Goal: Task Accomplishment & Management: Use online tool/utility

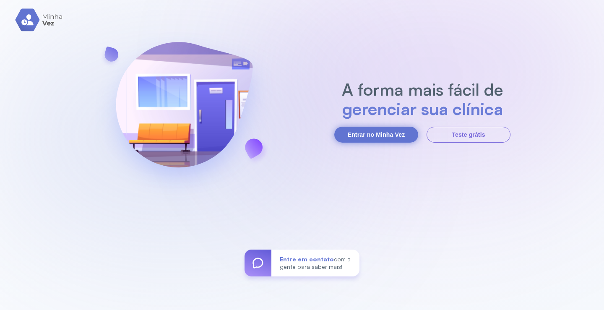
click at [390, 134] on button "Entrar no Minha Vez" at bounding box center [376, 135] width 84 height 16
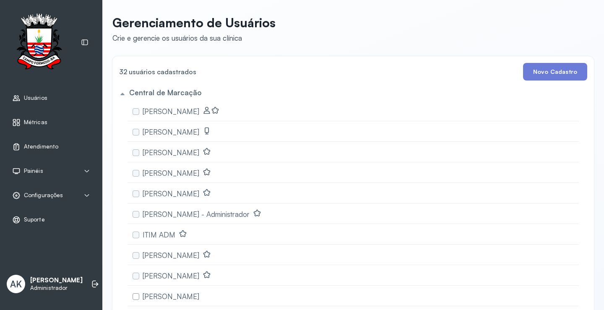
click at [51, 149] on span "Atendimento" at bounding box center [41, 146] width 34 height 7
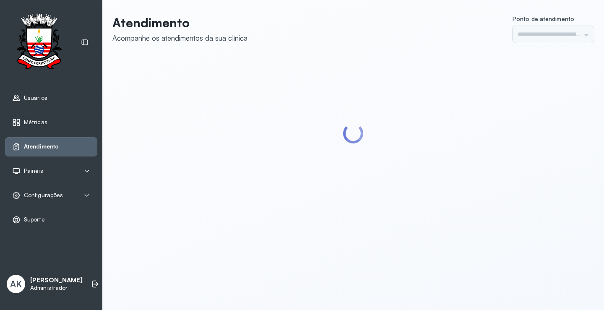
type input "*********"
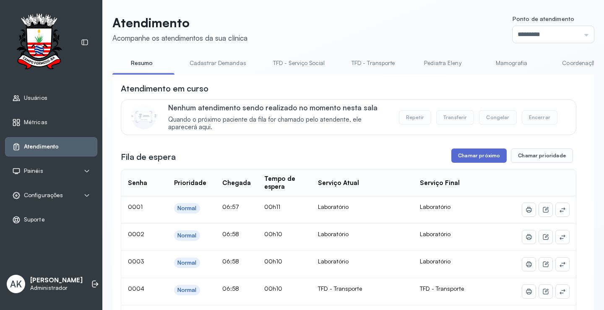
click at [467, 157] on button "Chamar próximo" at bounding box center [478, 155] width 55 height 14
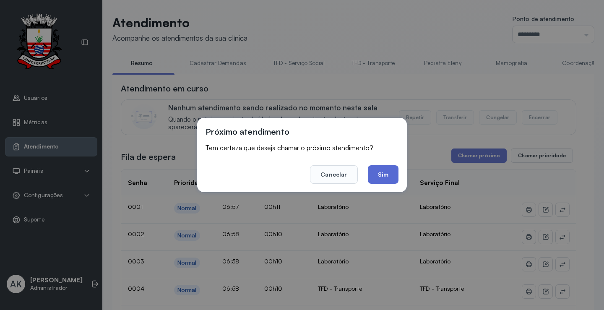
click at [385, 170] on button "Sim" at bounding box center [383, 174] width 31 height 18
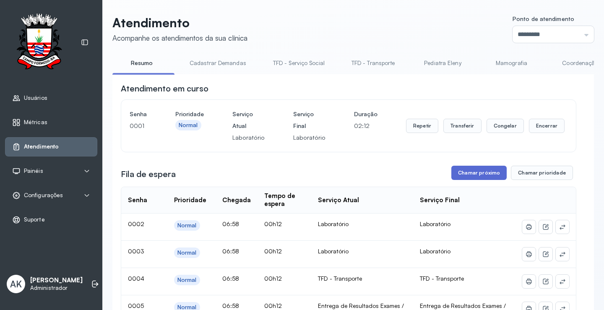
click at [483, 173] on button "Chamar próximo" at bounding box center [478, 173] width 55 height 14
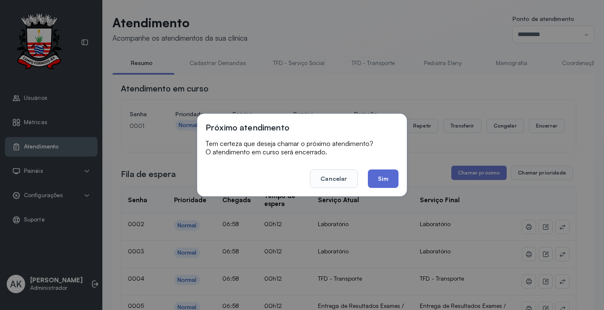
click at [386, 177] on button "Sim" at bounding box center [383, 178] width 31 height 18
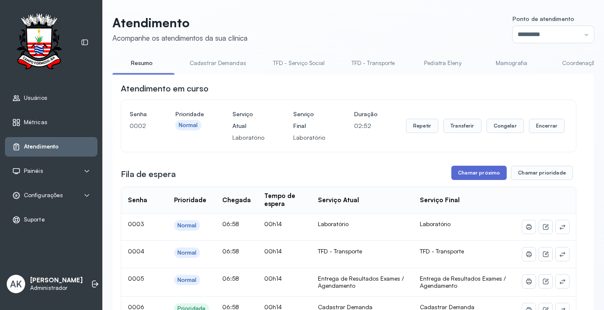
click at [466, 173] on button "Chamar próximo" at bounding box center [478, 173] width 55 height 14
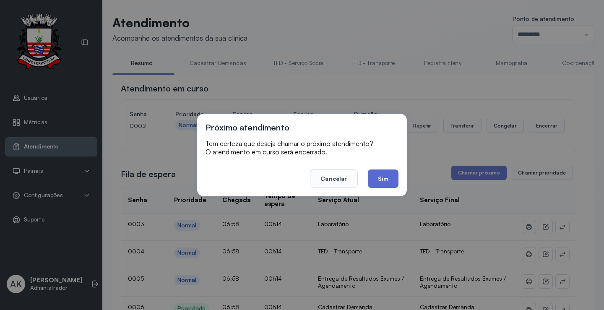
click at [380, 178] on button "Sim" at bounding box center [383, 178] width 31 height 18
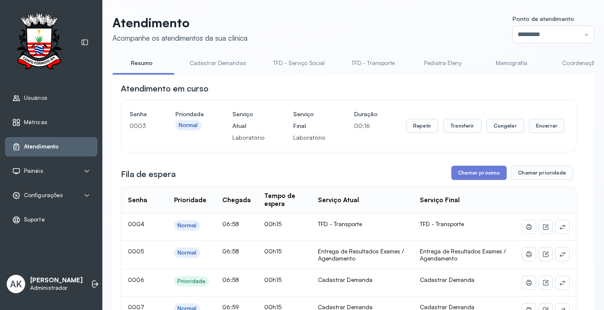
click at [231, 64] on link "Cadastrar Demandas" at bounding box center [217, 63] width 73 height 14
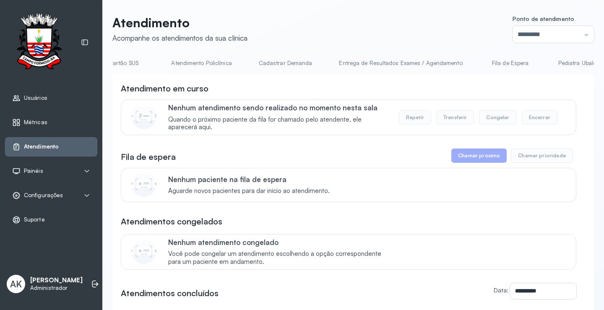
scroll to position [0, 620]
click at [269, 63] on link "Cadastrar Demanda" at bounding box center [261, 63] width 70 height 14
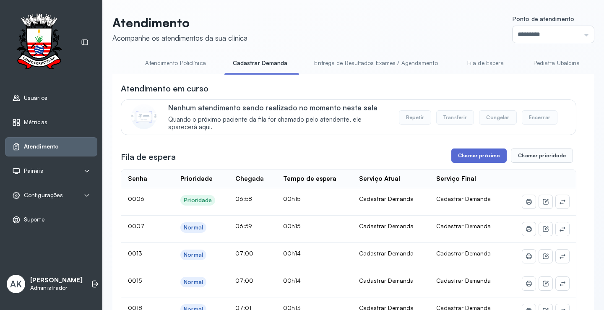
click at [467, 162] on button "Chamar próximo" at bounding box center [478, 155] width 55 height 14
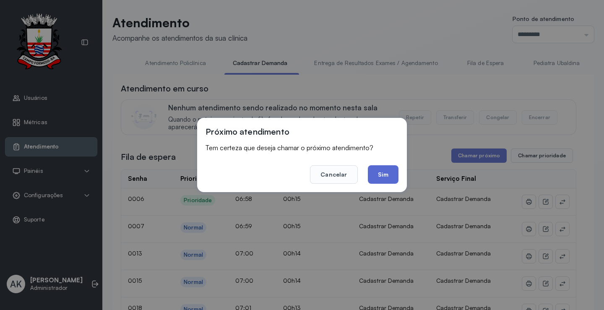
click at [390, 177] on button "Sim" at bounding box center [383, 174] width 31 height 18
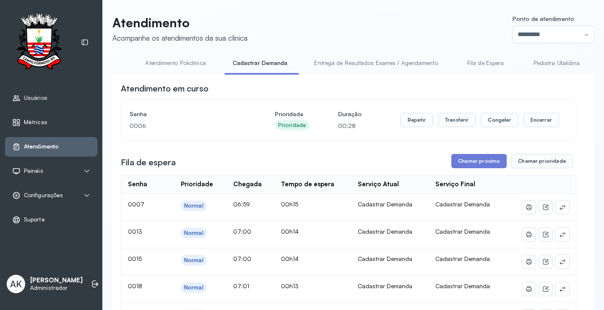
click at [471, 164] on button "Chamar próximo" at bounding box center [478, 161] width 55 height 14
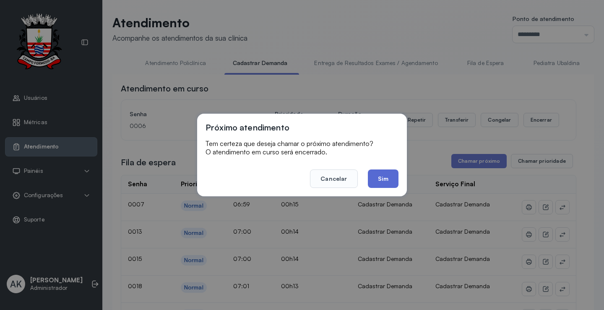
click at [385, 187] on button "Sim" at bounding box center [383, 178] width 31 height 18
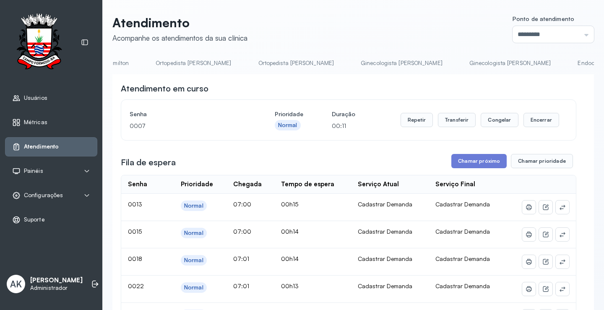
scroll to position [0, 1544]
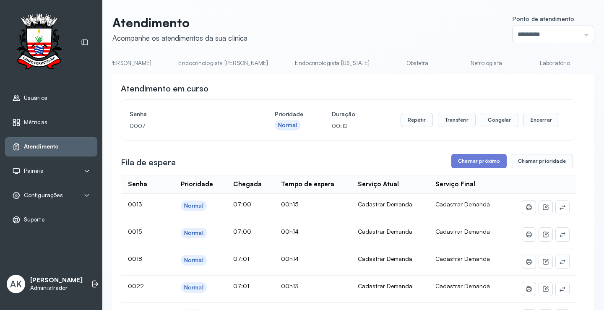
click at [526, 64] on link "Laboratório" at bounding box center [555, 63] width 59 height 14
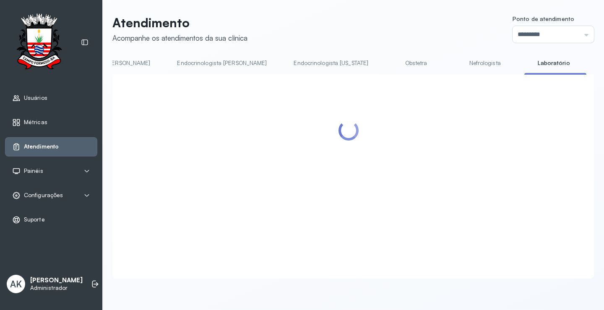
scroll to position [0, 1542]
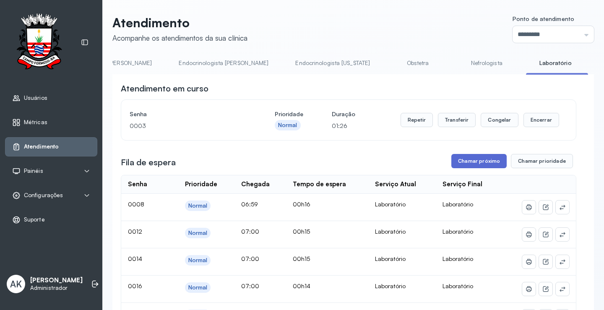
click at [459, 161] on button "Chamar próximo" at bounding box center [478, 161] width 55 height 14
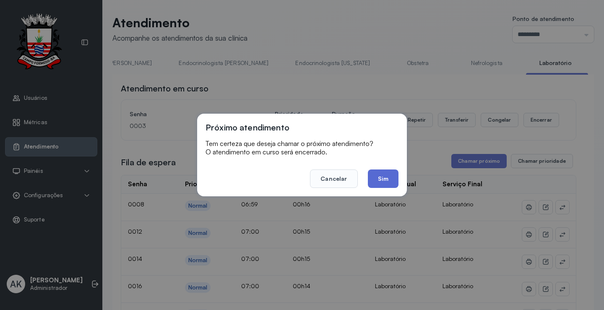
click at [385, 178] on button "Sim" at bounding box center [383, 178] width 31 height 18
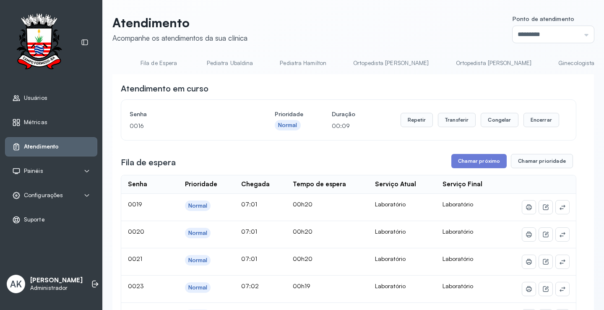
scroll to position [0, 0]
click at [135, 63] on link "Resumo" at bounding box center [141, 63] width 59 height 14
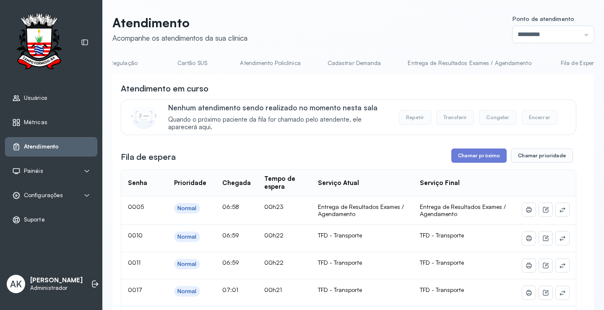
scroll to position [0, 559]
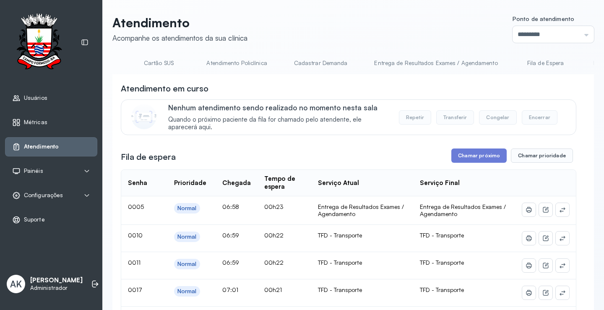
click at [308, 67] on link "Cadastrar Demanda" at bounding box center [321, 63] width 70 height 14
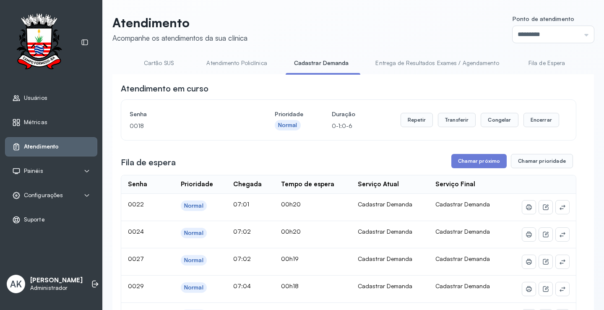
click at [468, 166] on button "Chamar próximo" at bounding box center [478, 161] width 55 height 14
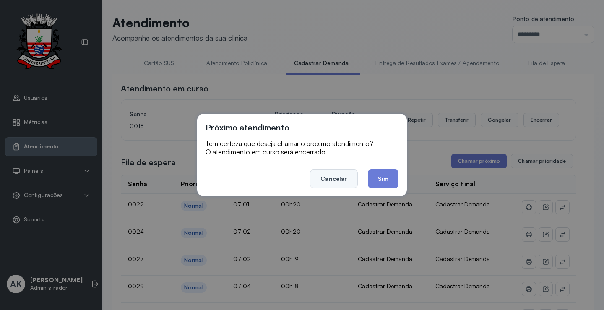
click at [334, 180] on button "Cancelar" at bounding box center [333, 178] width 47 height 18
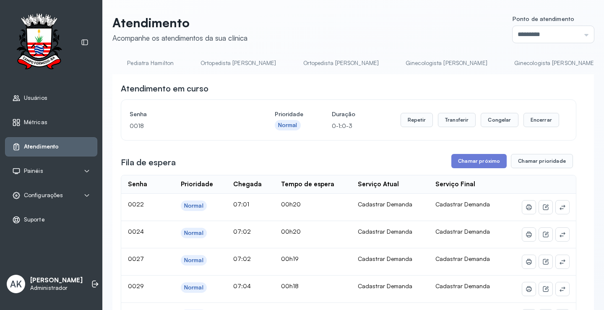
scroll to position [0, 1544]
click at [526, 63] on link "Laboratório" at bounding box center [555, 63] width 59 height 14
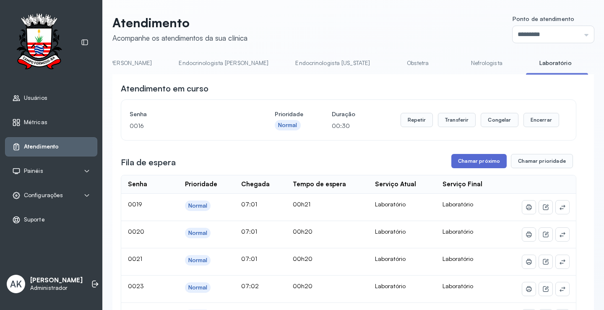
click at [468, 167] on button "Chamar próximo" at bounding box center [478, 161] width 55 height 14
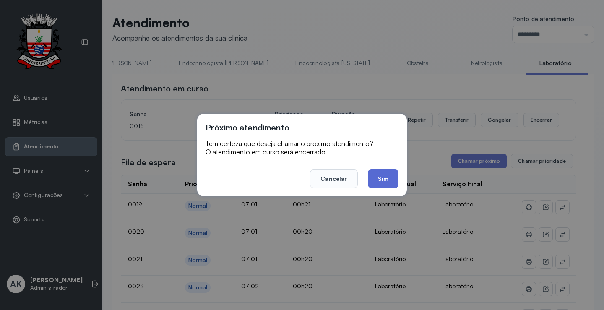
click at [377, 179] on button "Sim" at bounding box center [383, 178] width 31 height 18
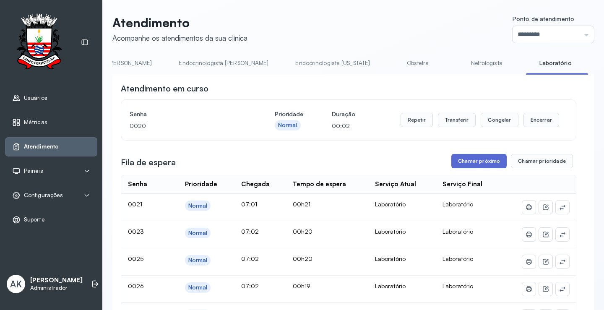
click at [486, 165] on button "Chamar próximo" at bounding box center [478, 161] width 55 height 14
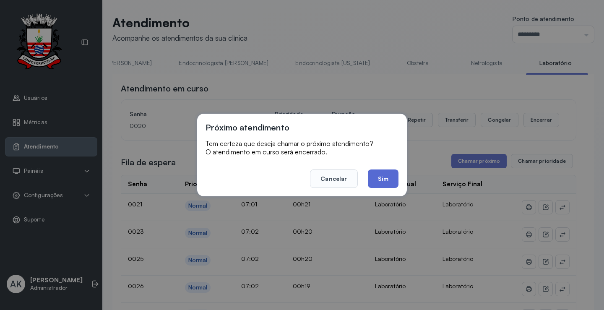
click at [388, 178] on button "Sim" at bounding box center [383, 178] width 31 height 18
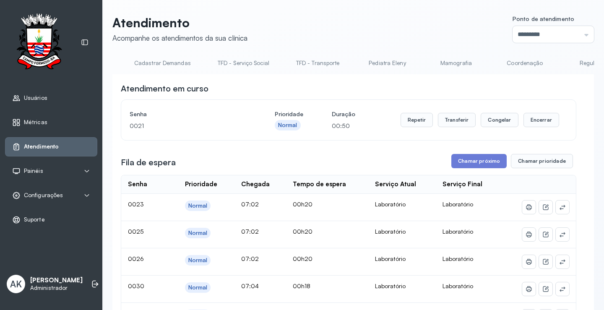
scroll to position [0, 0]
click at [141, 58] on link "Resumo" at bounding box center [141, 63] width 59 height 14
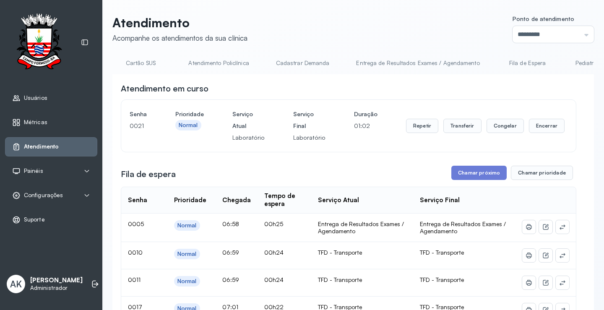
scroll to position [0, 609]
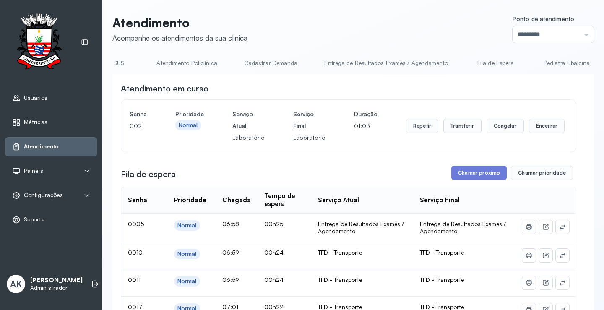
click at [270, 59] on link "Cadastrar Demanda" at bounding box center [271, 63] width 70 height 14
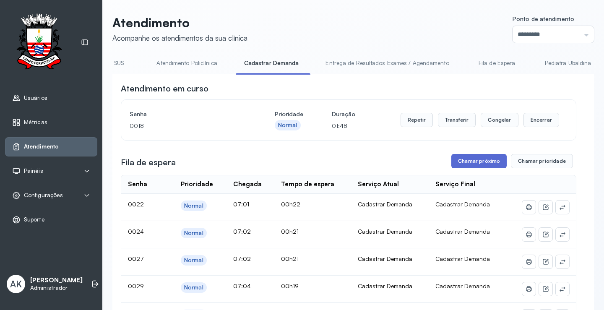
click at [482, 162] on button "Chamar próximo" at bounding box center [478, 161] width 55 height 14
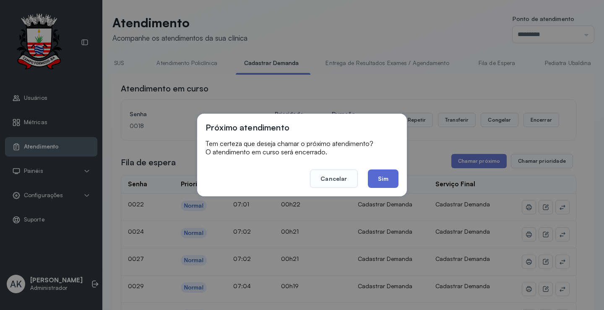
click at [382, 176] on button "Sim" at bounding box center [383, 178] width 31 height 18
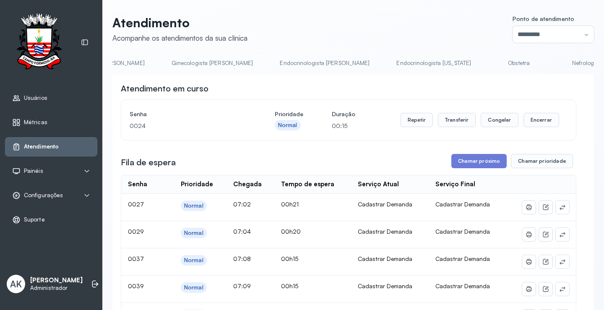
scroll to position [0, 1544]
click at [526, 59] on link "Laboratório" at bounding box center [555, 63] width 59 height 14
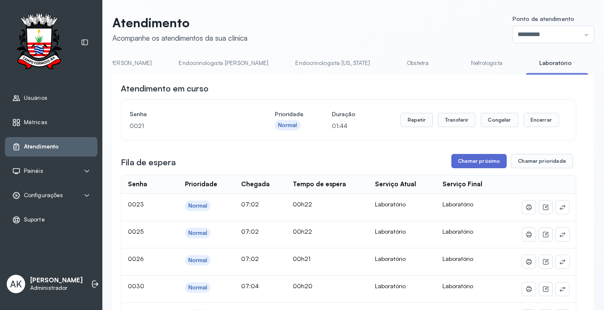
click at [484, 157] on button "Chamar próximo" at bounding box center [478, 161] width 55 height 14
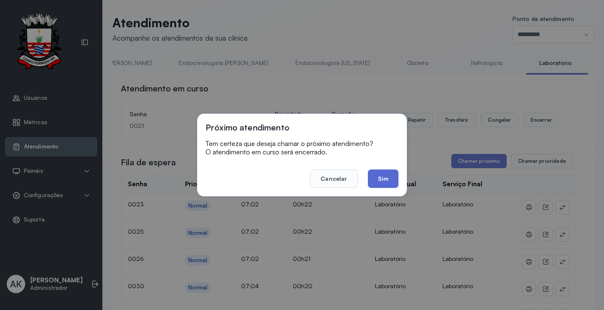
click at [389, 175] on button "Sim" at bounding box center [383, 178] width 31 height 18
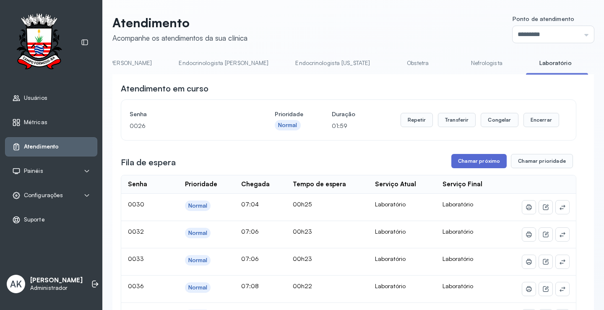
click at [491, 164] on button "Chamar próximo" at bounding box center [478, 161] width 55 height 14
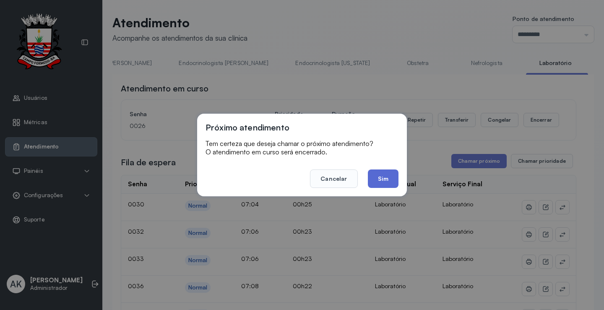
click at [389, 177] on button "Sim" at bounding box center [383, 178] width 31 height 18
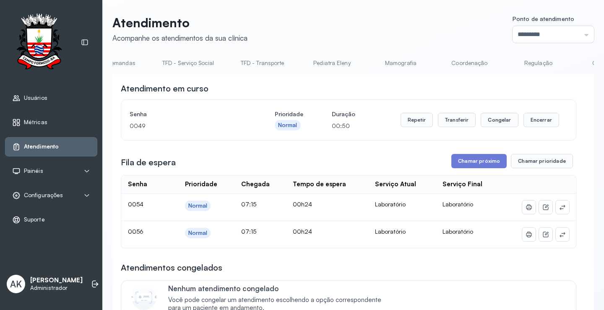
scroll to position [0, 0]
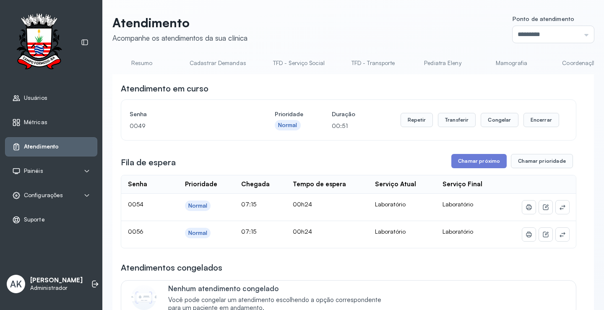
click at [181, 71] on li "Resumo" at bounding box center [219, 65] width 77 height 19
click at [125, 61] on link "Resumo" at bounding box center [141, 63] width 59 height 14
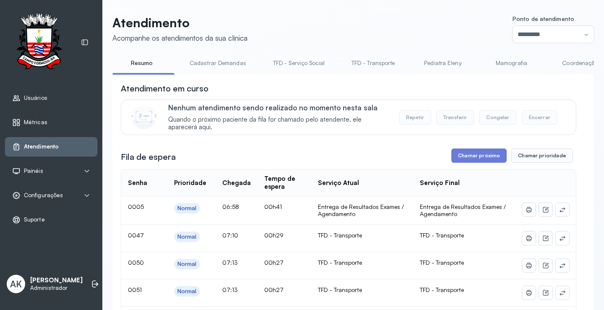
click at [210, 68] on link "Cadastrar Demandas" at bounding box center [217, 63] width 73 height 14
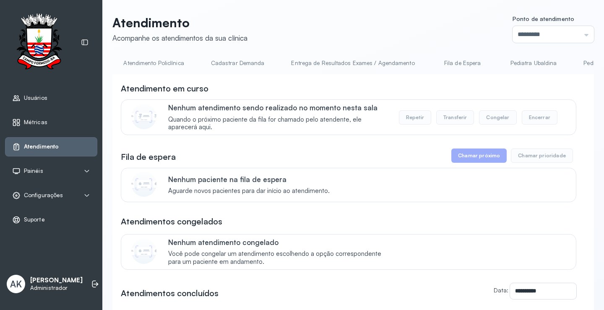
scroll to position [0, 645]
click at [237, 60] on link "Cadastrar Demanda" at bounding box center [235, 63] width 70 height 14
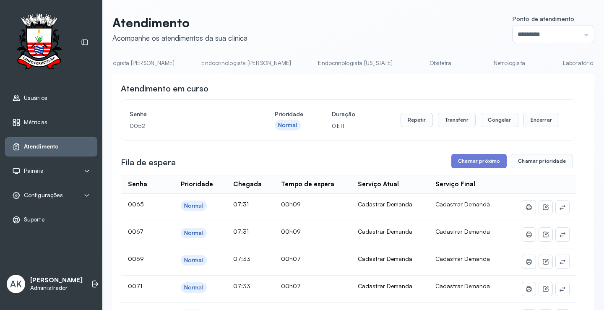
scroll to position [0, 1535]
click at [535, 63] on link "Laboratório" at bounding box center [564, 63] width 59 height 14
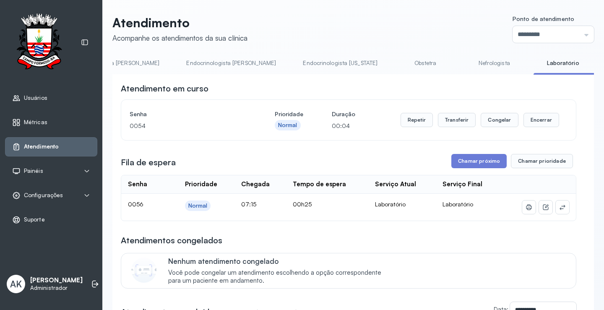
click at [447, 167] on div "Fila de espera Chamar próximo Chamar prioridade" at bounding box center [348, 161] width 455 height 14
click at [465, 164] on button "Chamar próximo" at bounding box center [478, 161] width 55 height 14
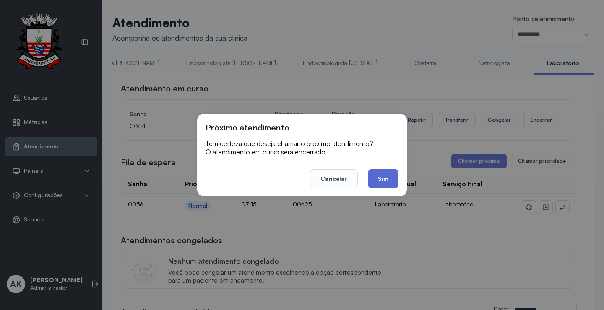
click at [379, 183] on button "Sim" at bounding box center [383, 178] width 31 height 18
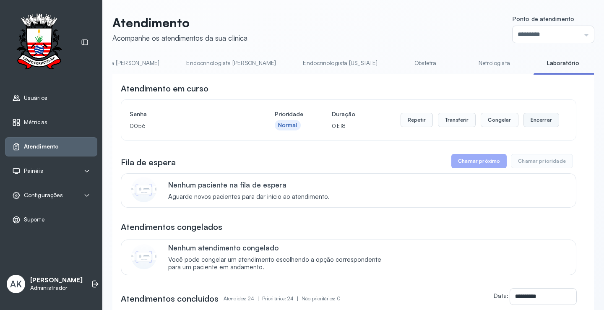
click at [530, 123] on button "Encerrar" at bounding box center [541, 120] width 36 height 14
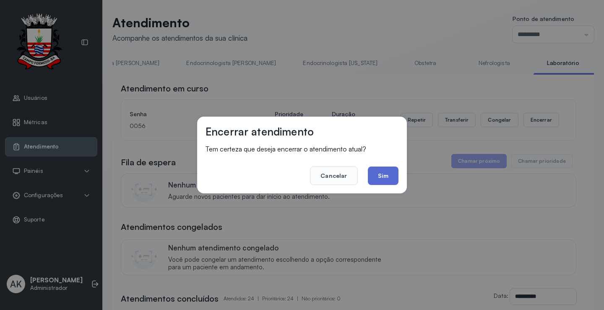
click at [387, 172] on button "Sim" at bounding box center [383, 176] width 31 height 18
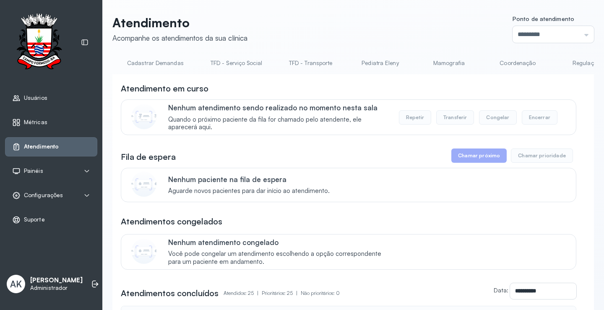
scroll to position [0, 0]
click at [158, 64] on link "Resumo" at bounding box center [141, 63] width 59 height 14
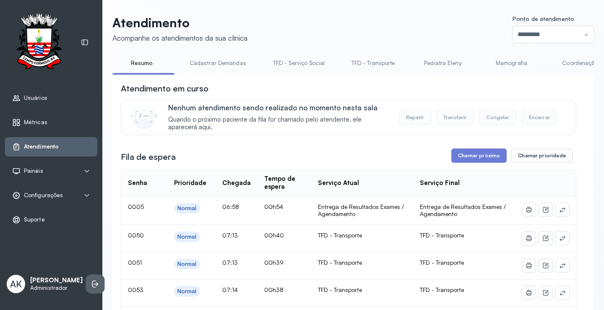
click at [91, 280] on icon at bounding box center [95, 284] width 8 height 8
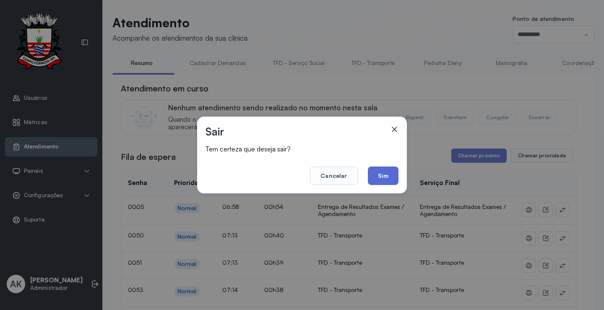
click at [390, 176] on button "Sim" at bounding box center [383, 176] width 31 height 18
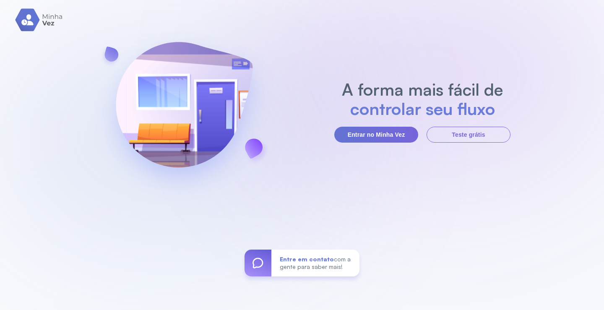
click at [378, 125] on section "A forma mais fácil de controlar seu fluxo Entrar no Minha Vez Teste grátis" at bounding box center [422, 111] width 176 height 63
click at [378, 127] on button "Entrar no Minha Vez" at bounding box center [376, 135] width 84 height 16
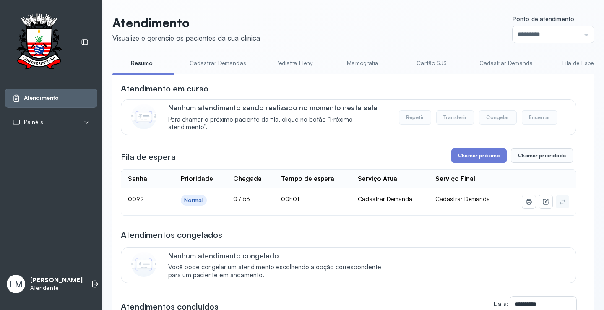
click at [423, 64] on link "Cartão SUS" at bounding box center [431, 63] width 59 height 14
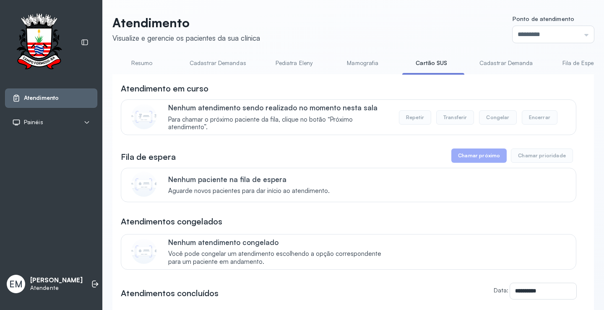
click at [132, 59] on link "Resumo" at bounding box center [141, 63] width 59 height 14
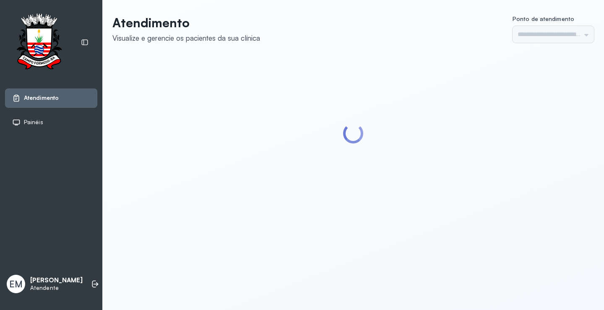
type input "*********"
